Goal: Find specific page/section: Find specific page/section

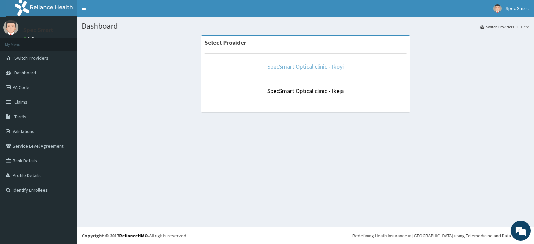
click at [314, 64] on link "SpecSmart Optical clinic - Ikoyi" at bounding box center [305, 67] width 76 height 8
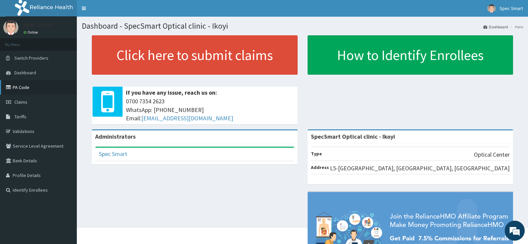
drag, startPoint x: 46, startPoint y: 93, endPoint x: 48, endPoint y: 89, distance: 4.5
click at [46, 93] on link "PA Code" at bounding box center [38, 87] width 77 height 15
